Goal: Information Seeking & Learning: Learn about a topic

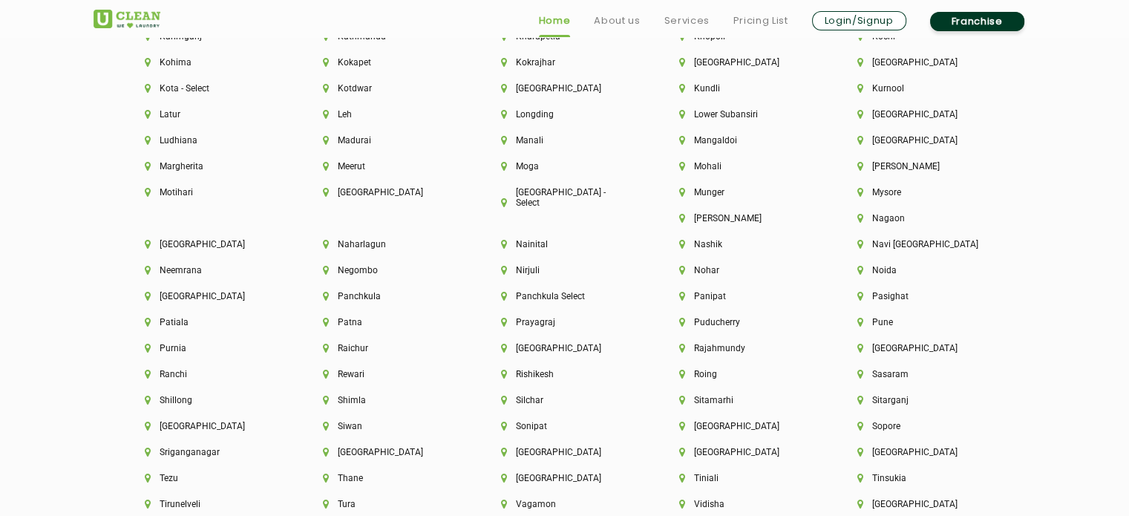
scroll to position [3859, 0]
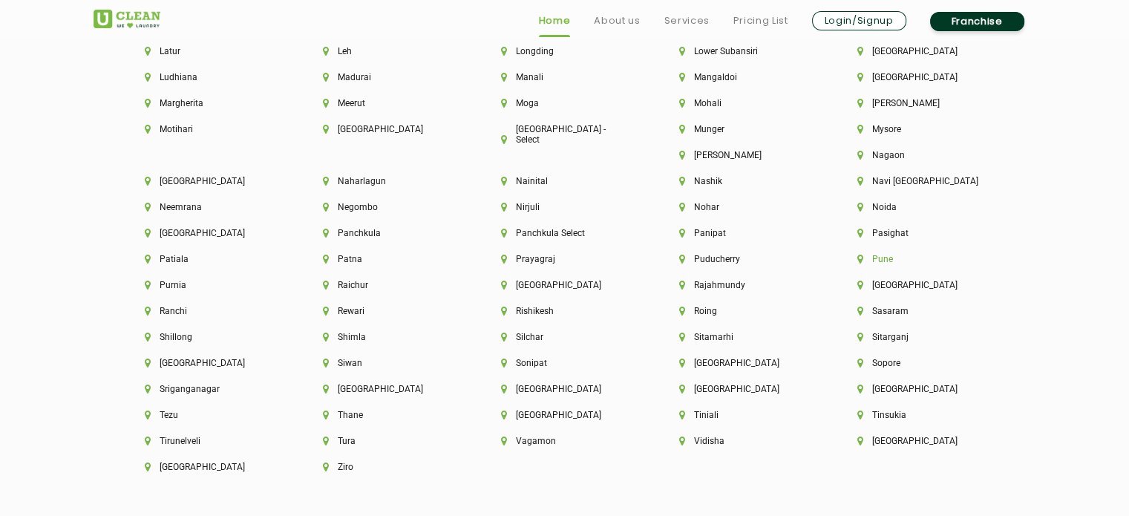
click at [857, 264] on li "Pune" at bounding box center [921, 259] width 128 height 10
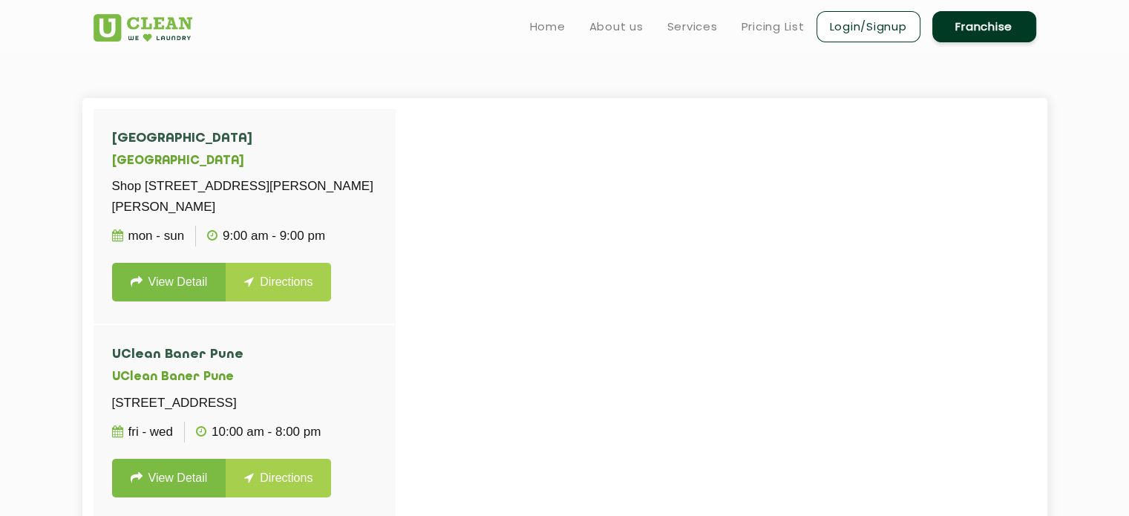
scroll to position [2579, 0]
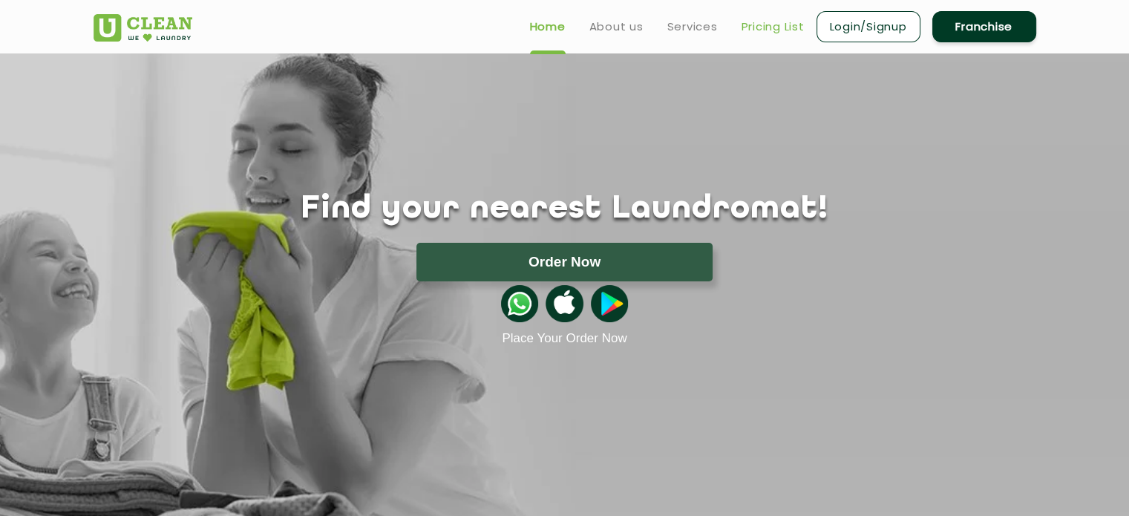
click at [774, 30] on link "Pricing List" at bounding box center [772, 27] width 63 height 18
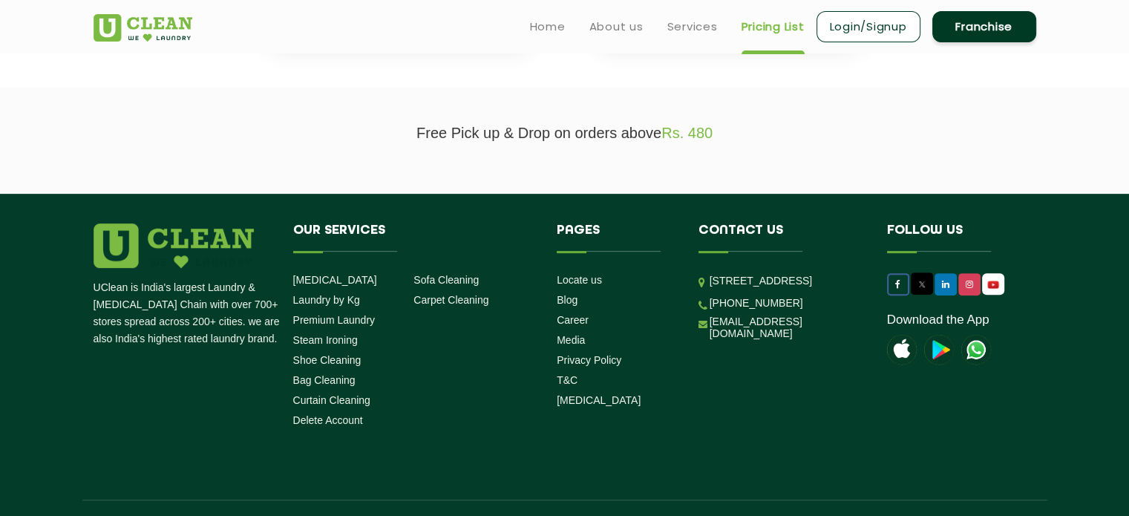
scroll to position [418, 0]
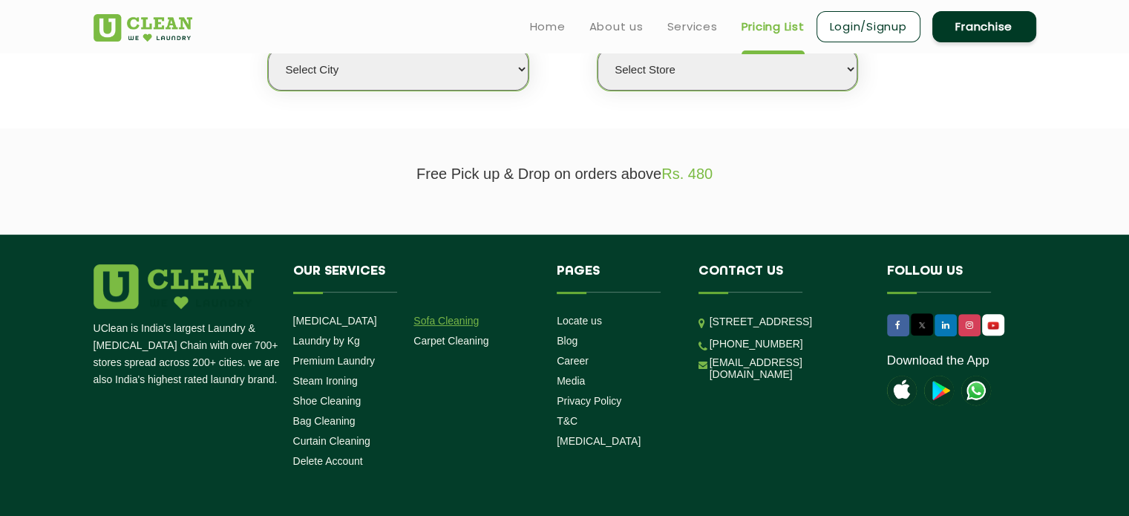
click at [457, 323] on link "Sofa Cleaning" at bounding box center [445, 321] width 65 height 12
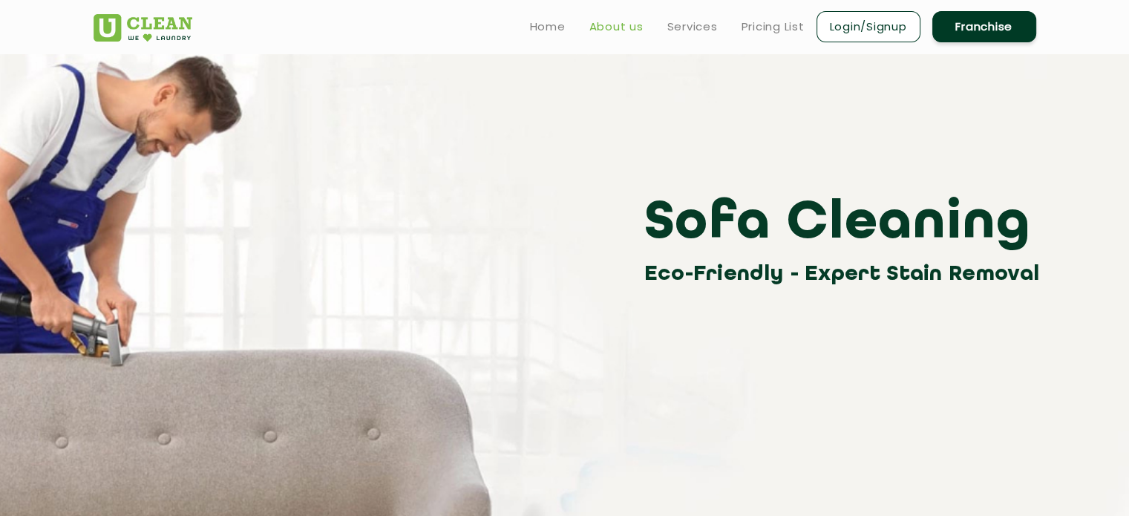
click at [615, 29] on link "About us" at bounding box center [616, 27] width 54 height 18
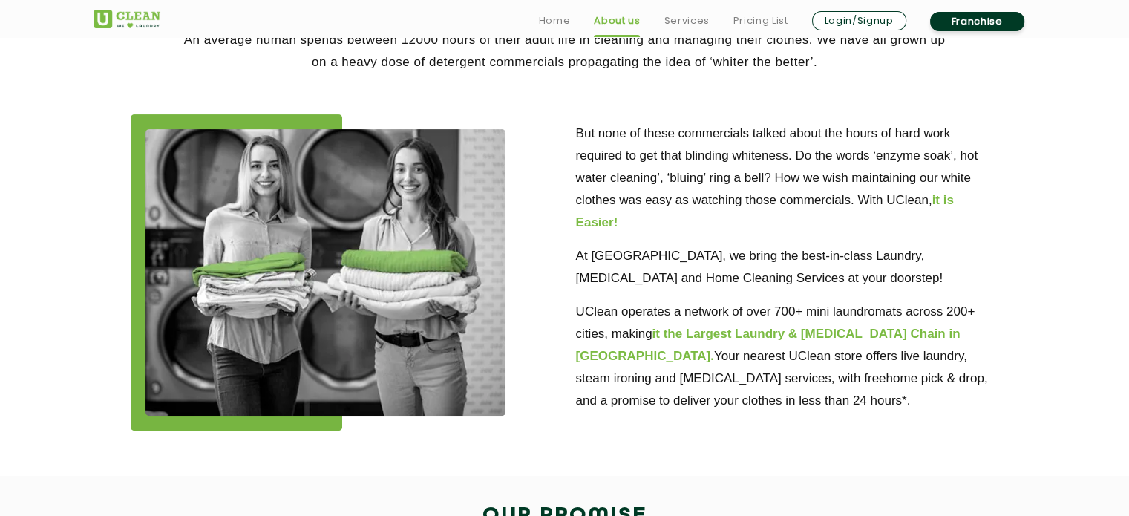
scroll to position [371, 0]
